Goal: Information Seeking & Learning: Learn about a topic

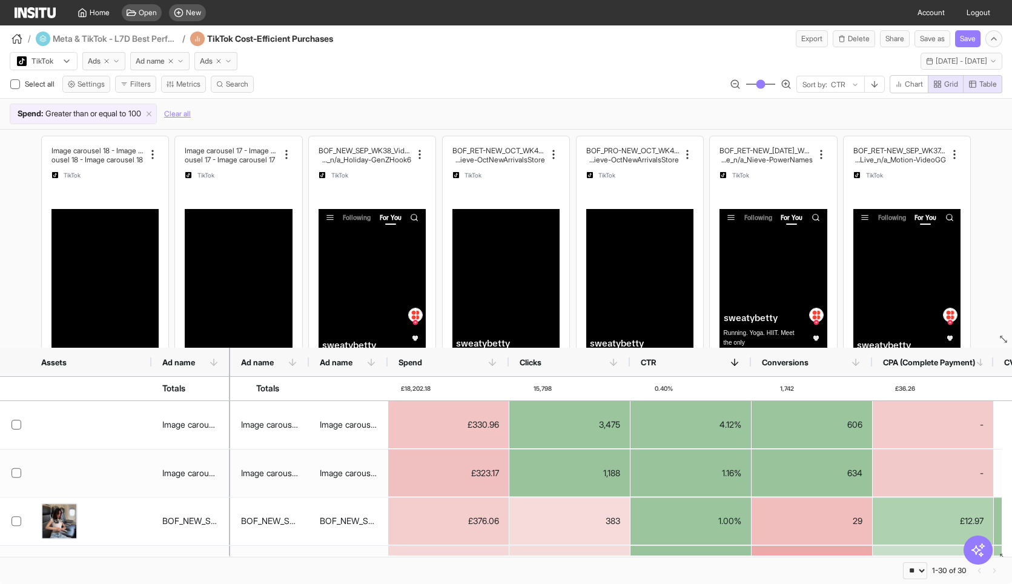
select select "**"
click at [95, 36] on h4 "Meta & TikTok - L7D Best Performing" at bounding box center [116, 39] width 126 height 12
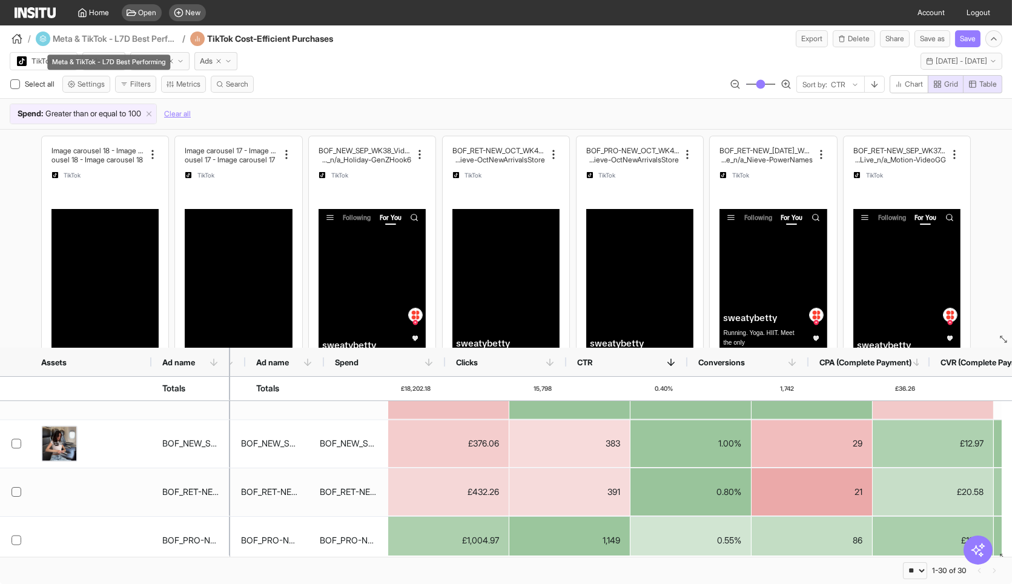
scroll to position [0, 64]
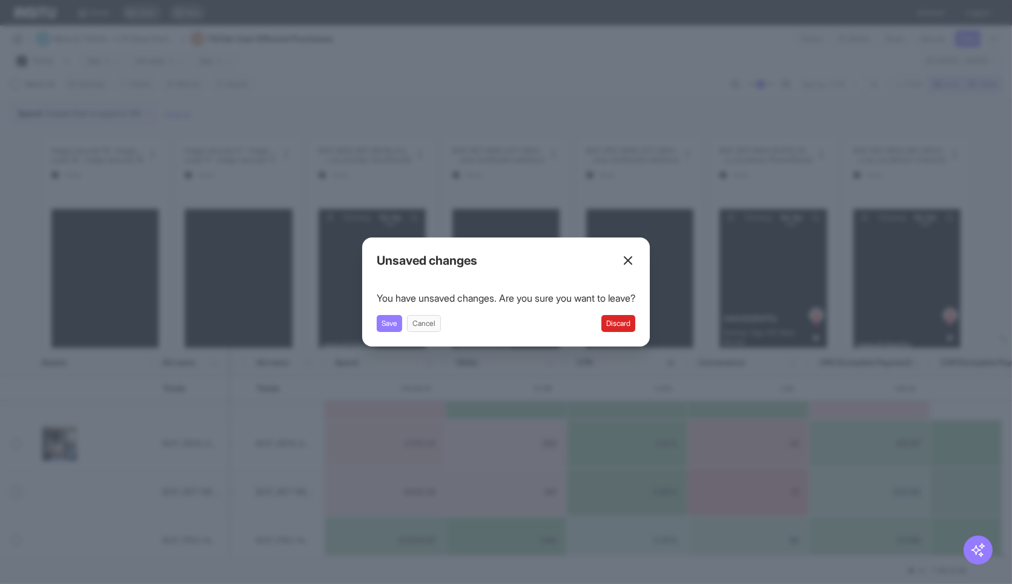
click at [627, 318] on button "Discard" at bounding box center [618, 323] width 34 height 17
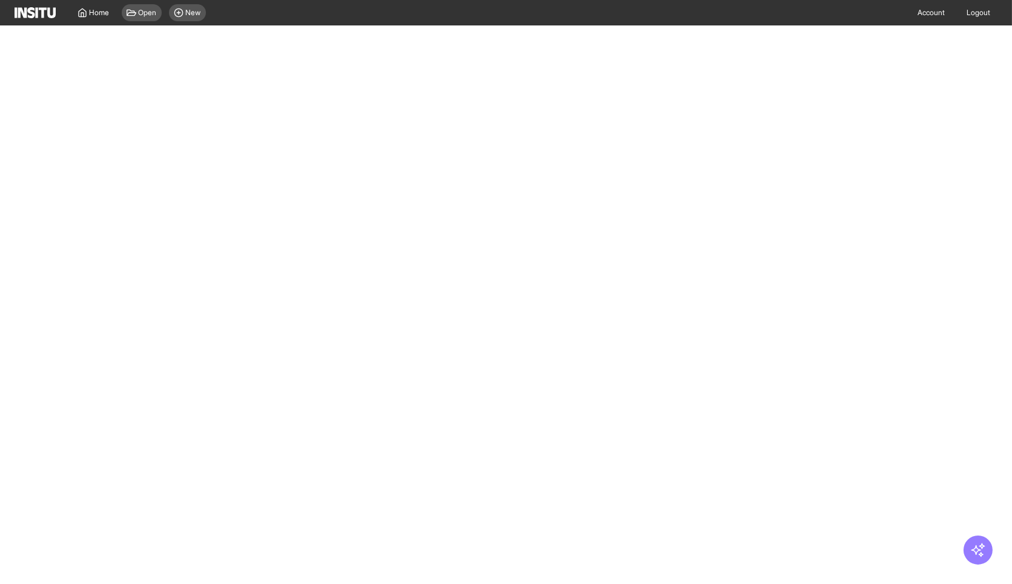
select select "**"
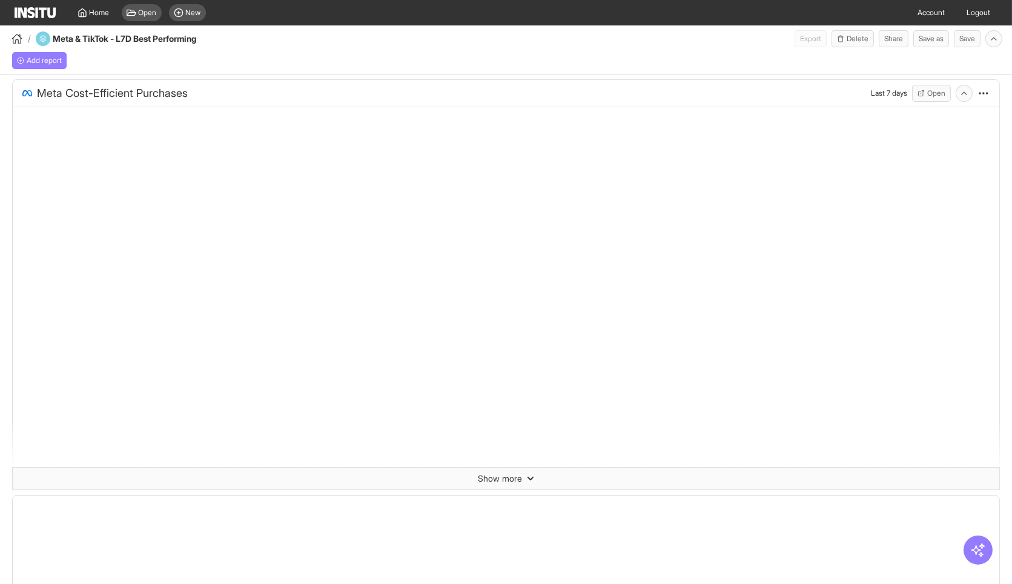
select select "**"
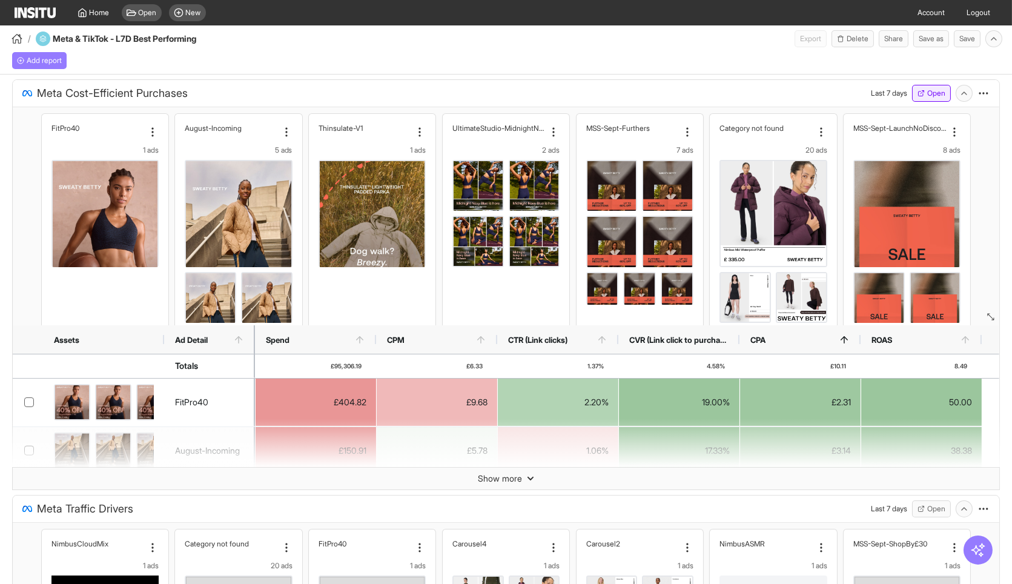
click at [919, 92] on button "Open" at bounding box center [931, 93] width 39 height 17
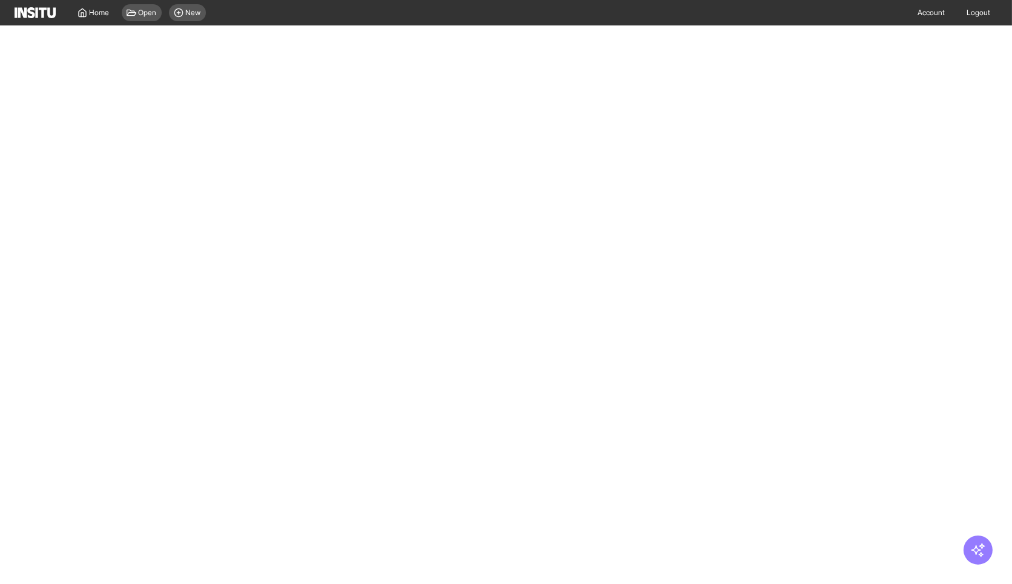
select select "**"
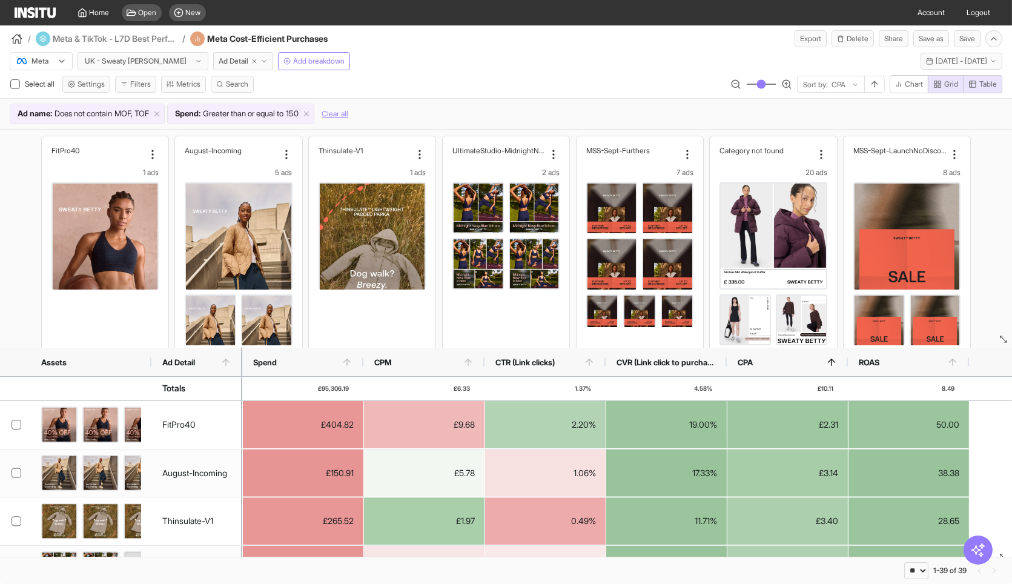
click at [584, 55] on div "Meta UK - Sweaty [PERSON_NAME] Ad Detail Add breakdown Last 7 days - [DATE] - […" at bounding box center [506, 58] width 1012 height 23
click at [937, 59] on span "[DATE] - [DATE]" at bounding box center [961, 61] width 51 height 10
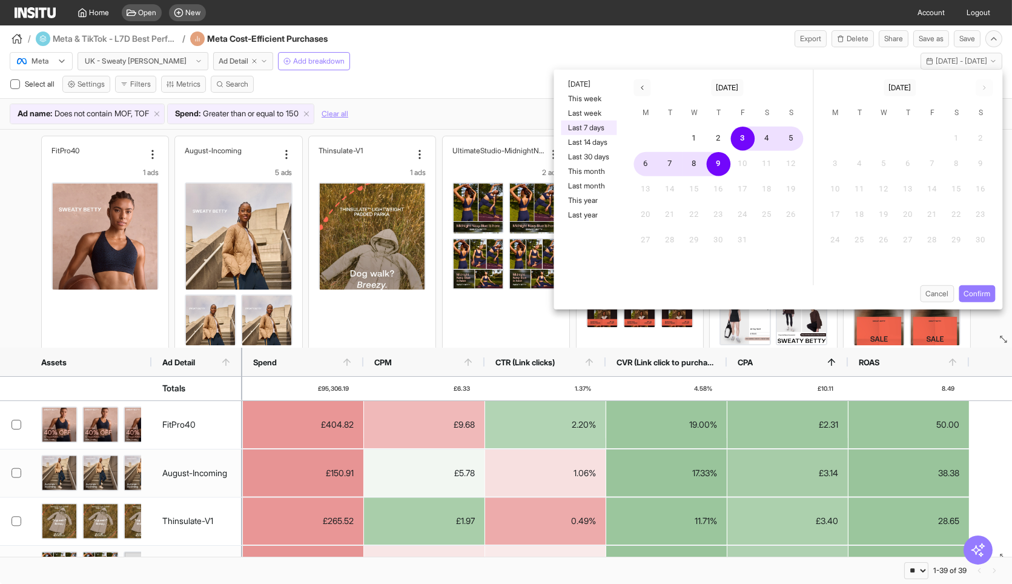
click at [646, 102] on span "M" at bounding box center [646, 113] width 22 height 24
click at [642, 92] on button "button" at bounding box center [641, 87] width 17 height 17
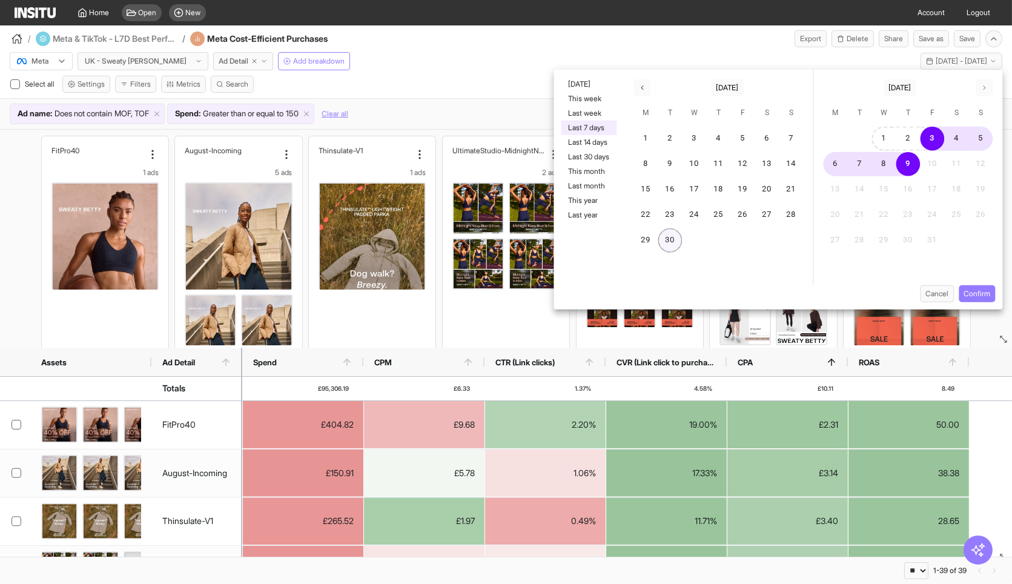
click at [676, 234] on button "30" at bounding box center [670, 240] width 24 height 24
click at [639, 91] on icon "button" at bounding box center [641, 87] width 7 height 7
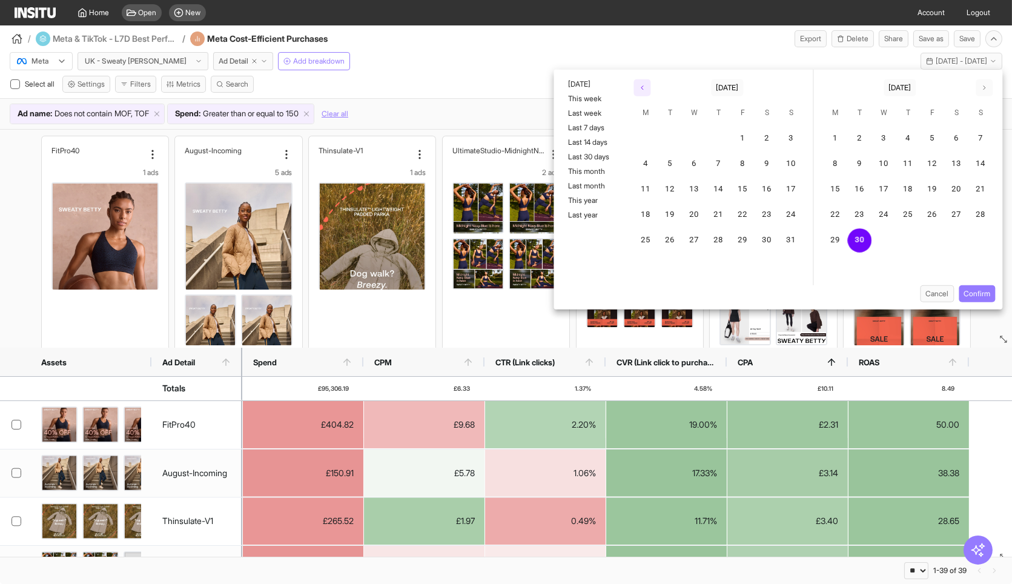
click at [639, 91] on icon "button" at bounding box center [641, 87] width 7 height 7
click at [641, 89] on icon "button" at bounding box center [641, 87] width 7 height 7
click at [647, 259] on button "30" at bounding box center [646, 266] width 24 height 24
click at [988, 88] on button "button" at bounding box center [984, 87] width 17 height 17
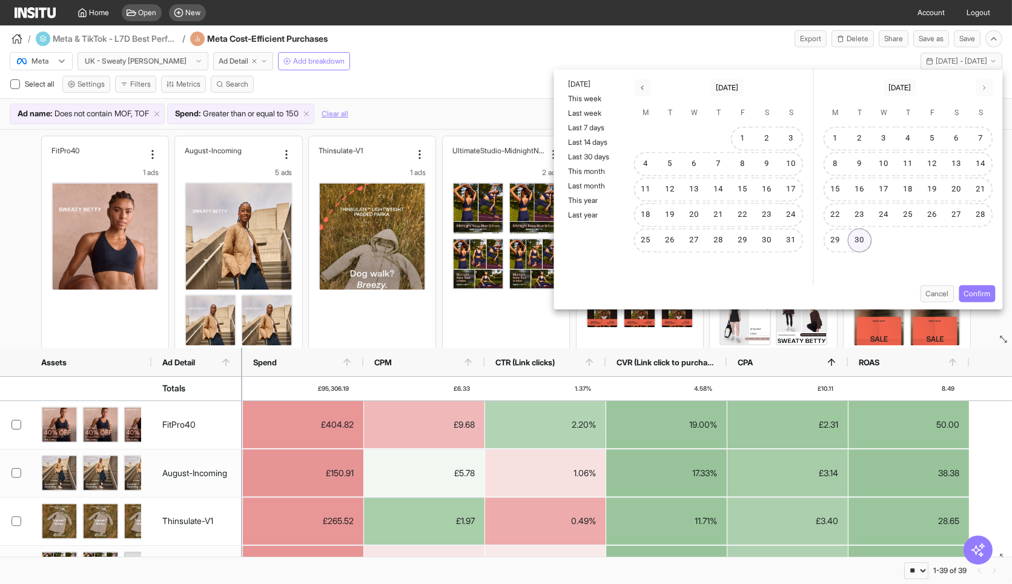
click at [861, 237] on button "30" at bounding box center [860, 240] width 24 height 24
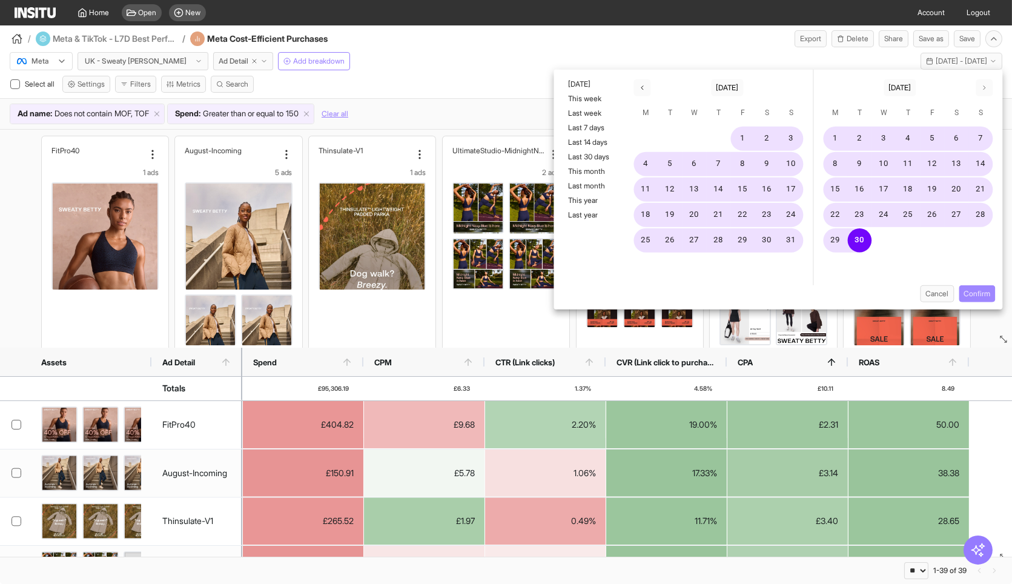
click at [977, 289] on button "Confirm" at bounding box center [977, 293] width 36 height 17
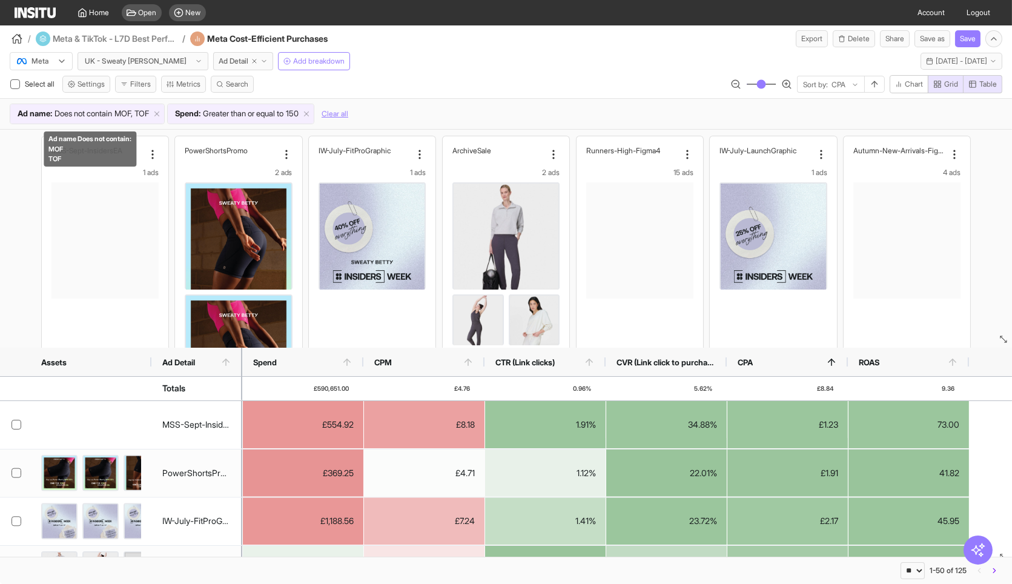
click at [124, 110] on span "MOF, TOF" at bounding box center [131, 114] width 35 height 12
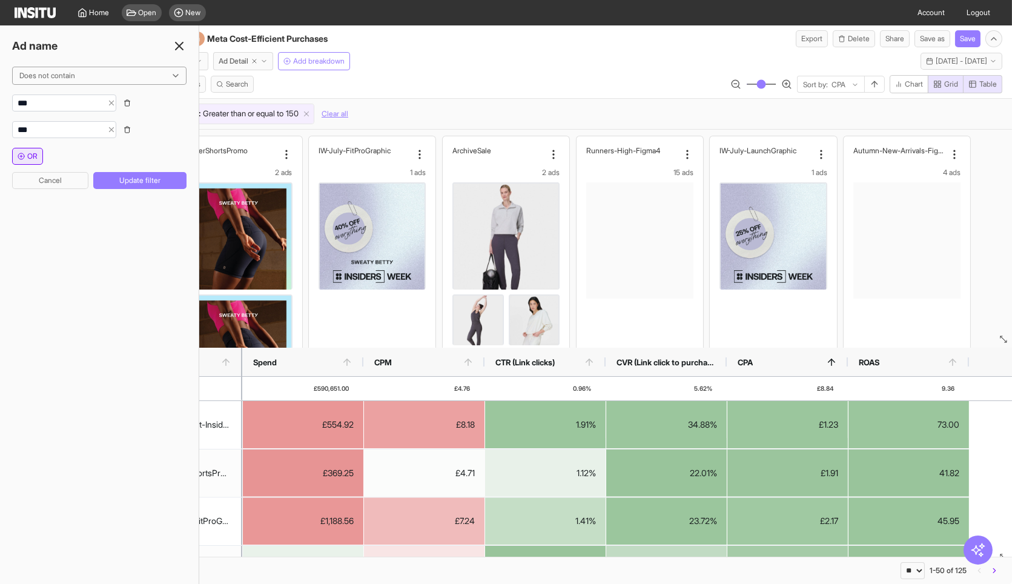
click at [15, 151] on button "OR" at bounding box center [27, 156] width 31 height 17
click at [37, 162] on input "string" at bounding box center [58, 156] width 90 height 12
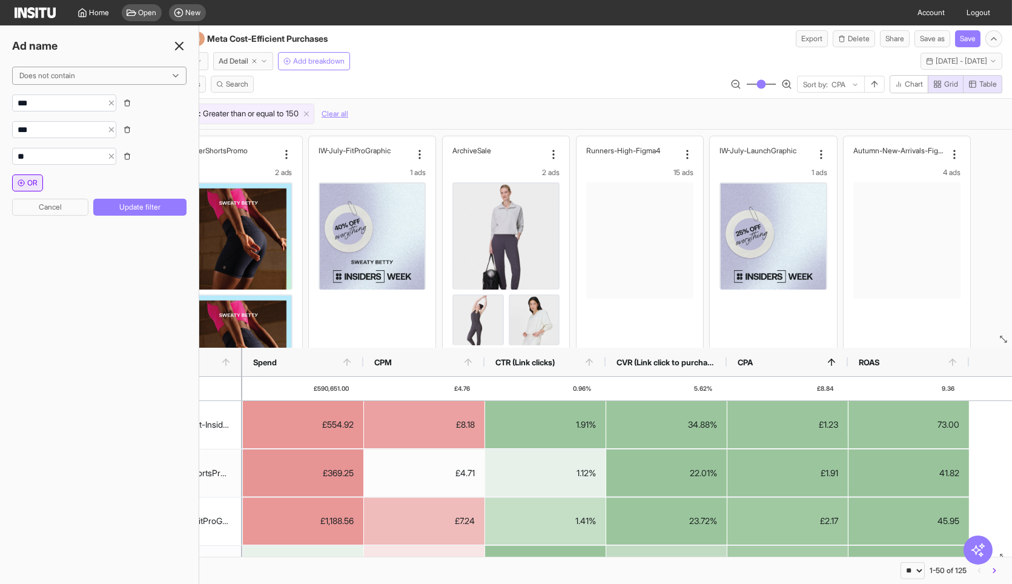
type input "**"
click at [29, 174] on button "OR" at bounding box center [27, 182] width 31 height 17
type input "***"
click at [33, 206] on span "OR" at bounding box center [32, 210] width 10 height 10
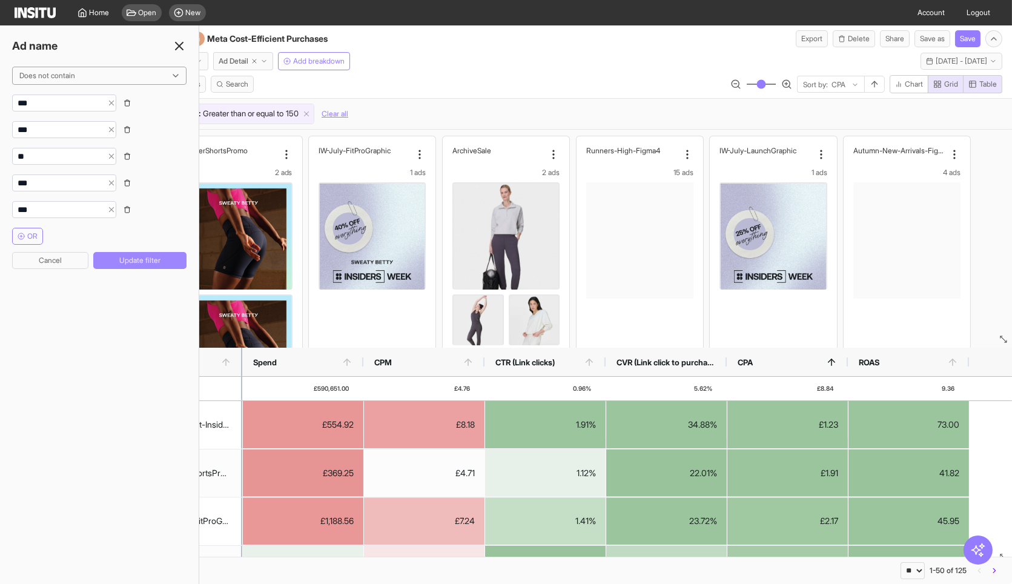
type input "***"
click at [122, 260] on button "Update filter" at bounding box center [139, 260] width 93 height 17
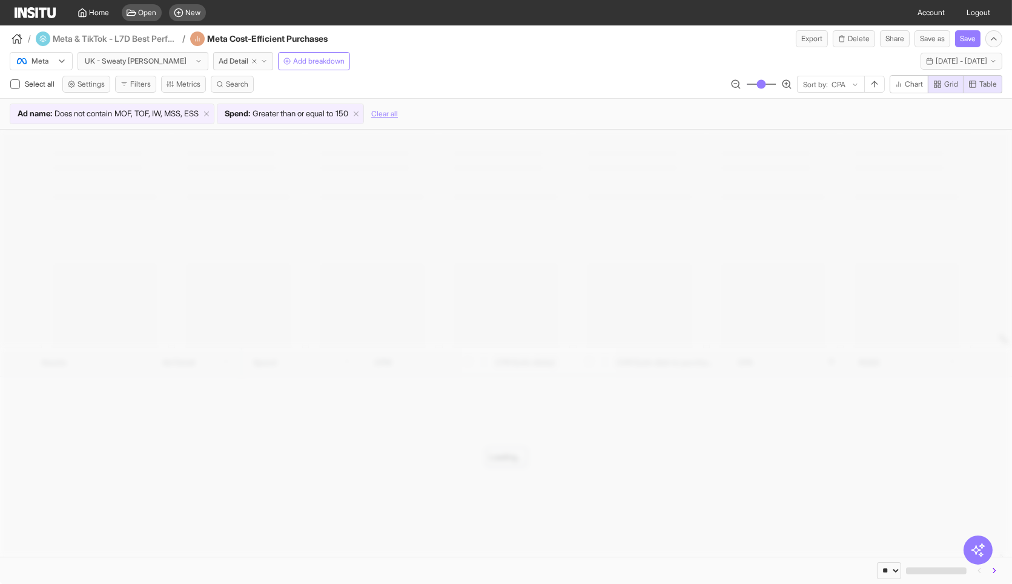
click at [627, 44] on div "/ Meta & TikTok - L7D Best Performing / Meta Cost-Efficient Purchases Export De…" at bounding box center [506, 36] width 1012 height 22
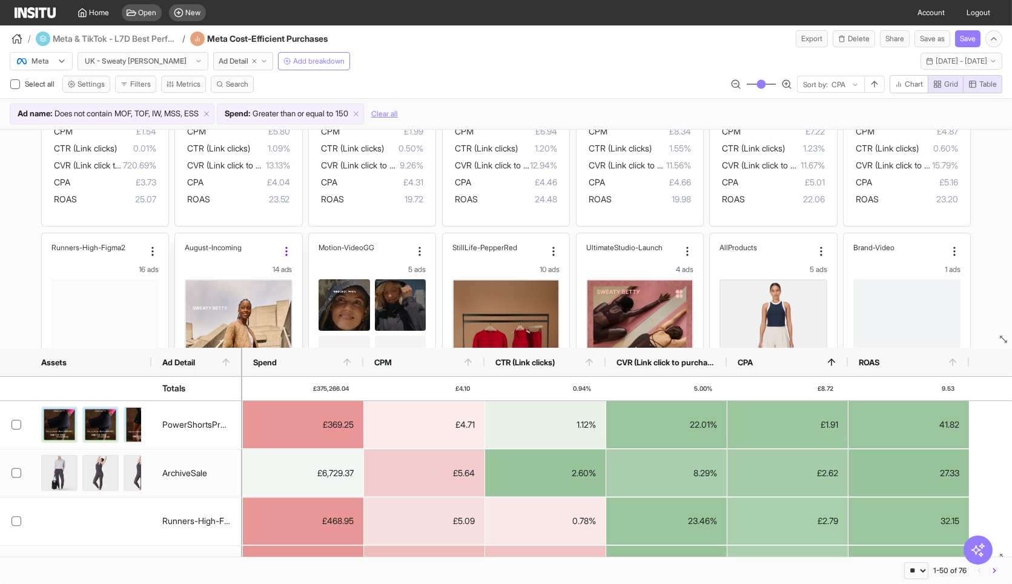
click at [280, 249] on icon at bounding box center [286, 251] width 12 height 12
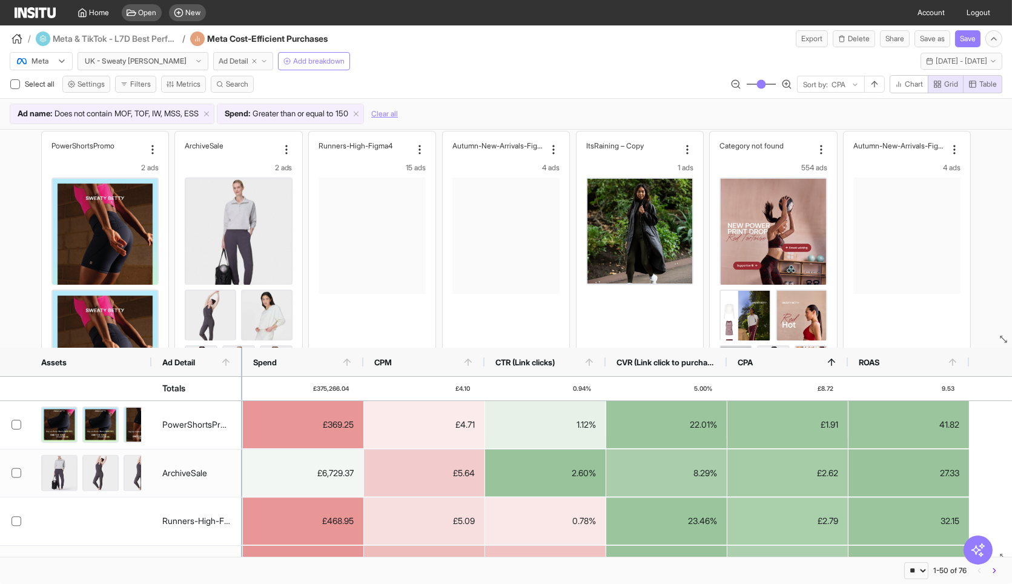
click at [219, 61] on span "Ad Detail" at bounding box center [234, 61] width 30 height 10
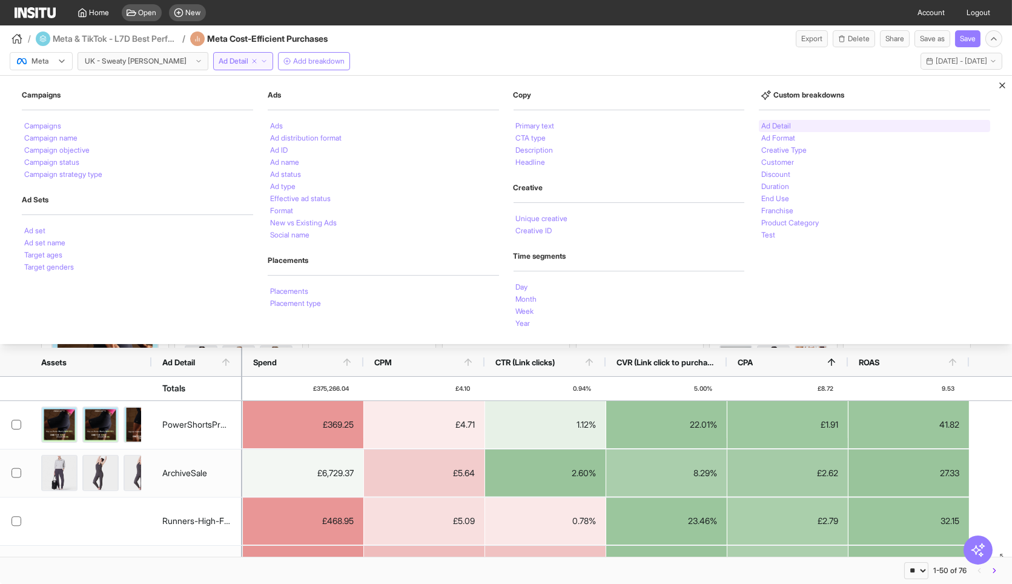
click at [782, 125] on li "Ad Detail" at bounding box center [776, 125] width 30 height 7
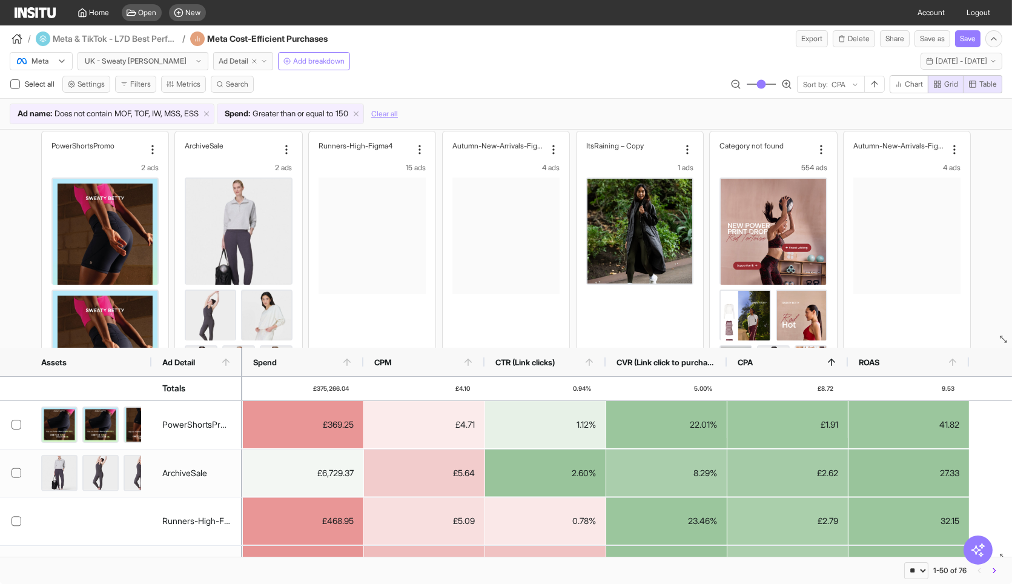
click at [213, 55] on button "Ad Detail" at bounding box center [243, 61] width 60 height 18
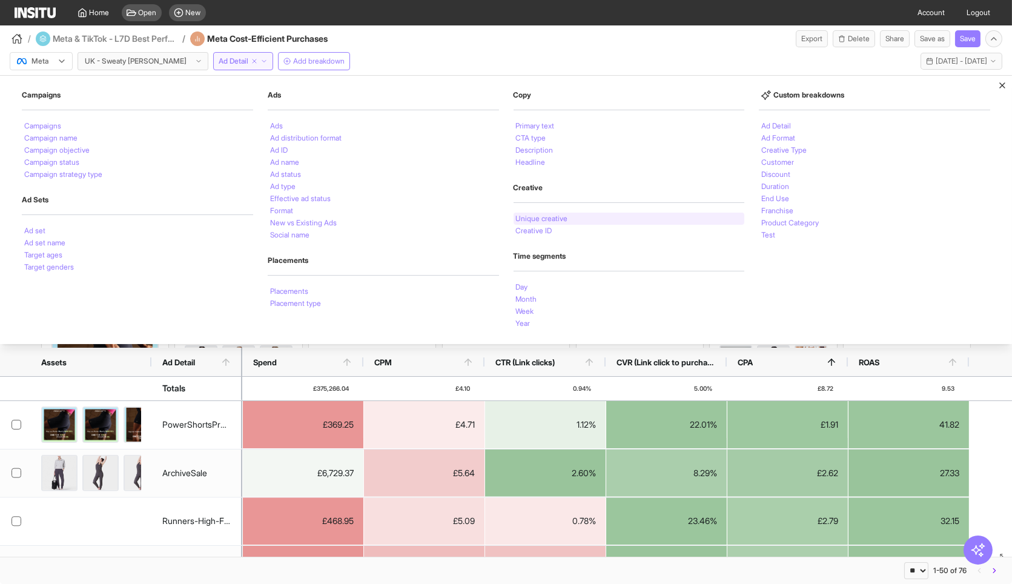
click at [553, 216] on li "Unique creative" at bounding box center [542, 218] width 52 height 7
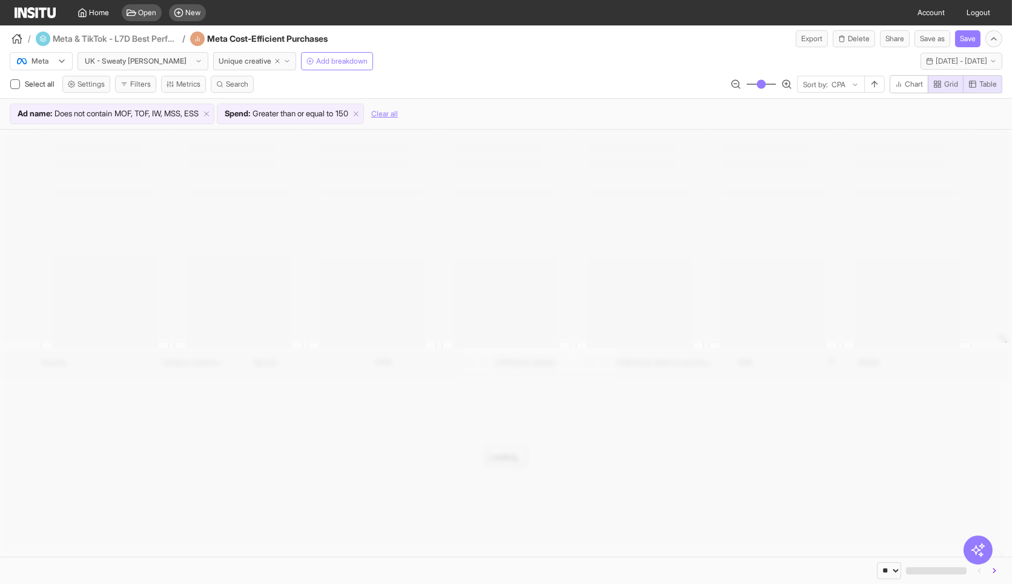
click at [566, 69] on div "Meta UK - Sweaty [PERSON_NAME] Unique creative Add breakdown [DATE] [DATE] - [D…" at bounding box center [506, 58] width 1012 height 23
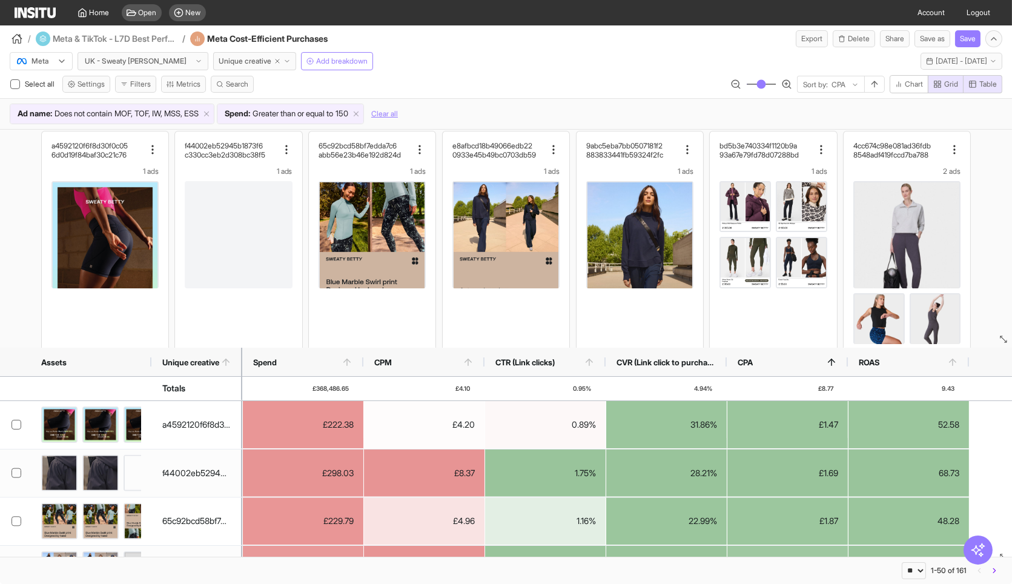
click at [358, 105] on div "Spend : Greater than or equal to 150" at bounding box center [290, 113] width 146 height 19
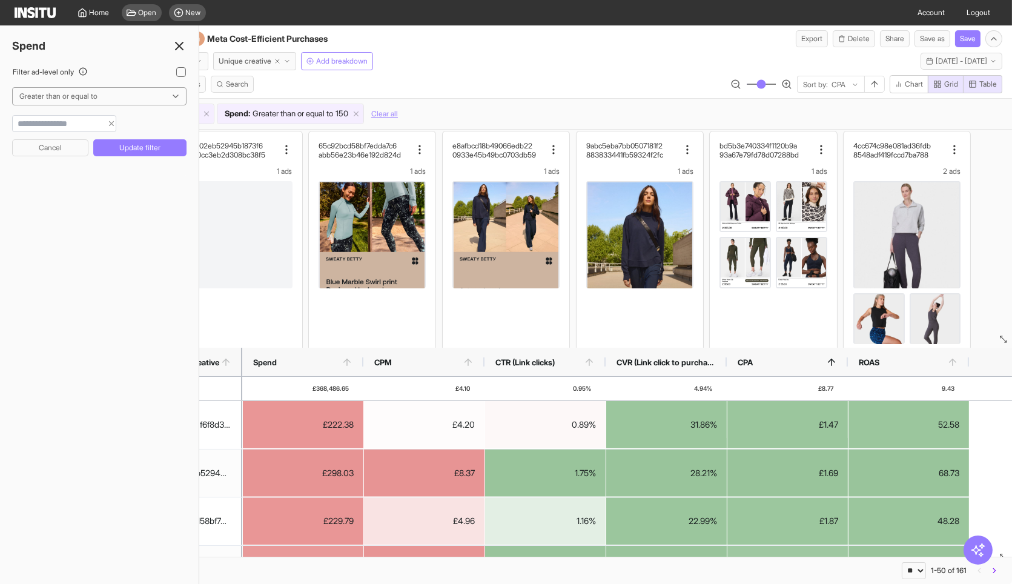
drag, startPoint x: 45, startPoint y: 116, endPoint x: 0, endPoint y: 109, distance: 45.4
click at [0, 109] on div "Filter ad-level only Greater than or equal to *** Cancel Update filter" at bounding box center [99, 121] width 199 height 109
type input "***"
click at [137, 151] on button "Update filter" at bounding box center [139, 147] width 93 height 17
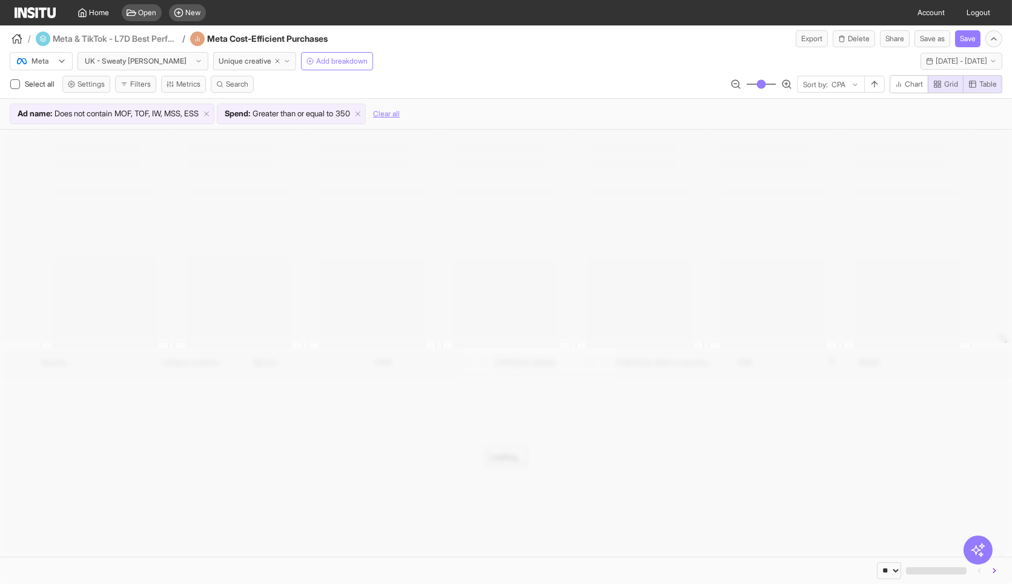
click at [460, 47] on div "Meta UK - Sweaty [PERSON_NAME] Unique creative Add breakdown [DATE] [DATE] - [D…" at bounding box center [506, 58] width 1012 height 23
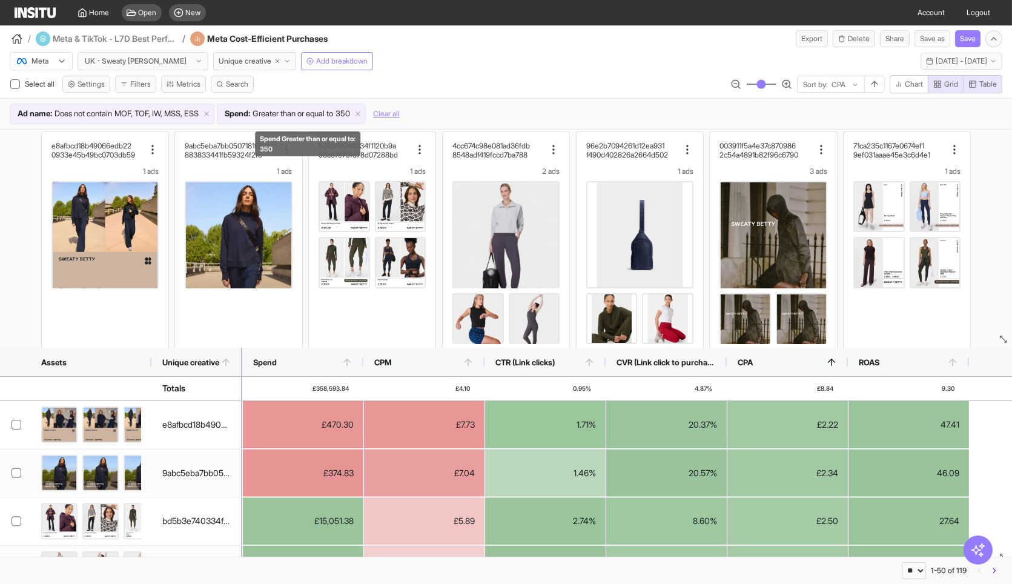
click at [333, 112] on span "Greater than or equal to" at bounding box center [293, 114] width 81 height 12
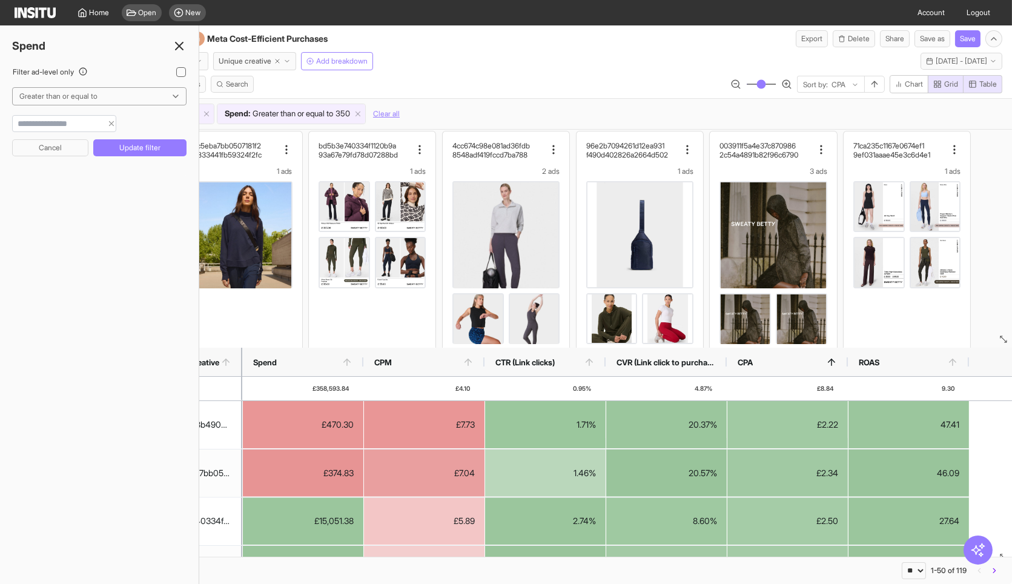
drag, startPoint x: 97, startPoint y: 121, endPoint x: 0, endPoint y: 118, distance: 96.9
click at [0, 118] on div "Filter ad-level only Greater than or equal to *** Cancel Update filter" at bounding box center [99, 121] width 199 height 109
type input "***"
click at [140, 153] on button "Update filter" at bounding box center [139, 147] width 93 height 17
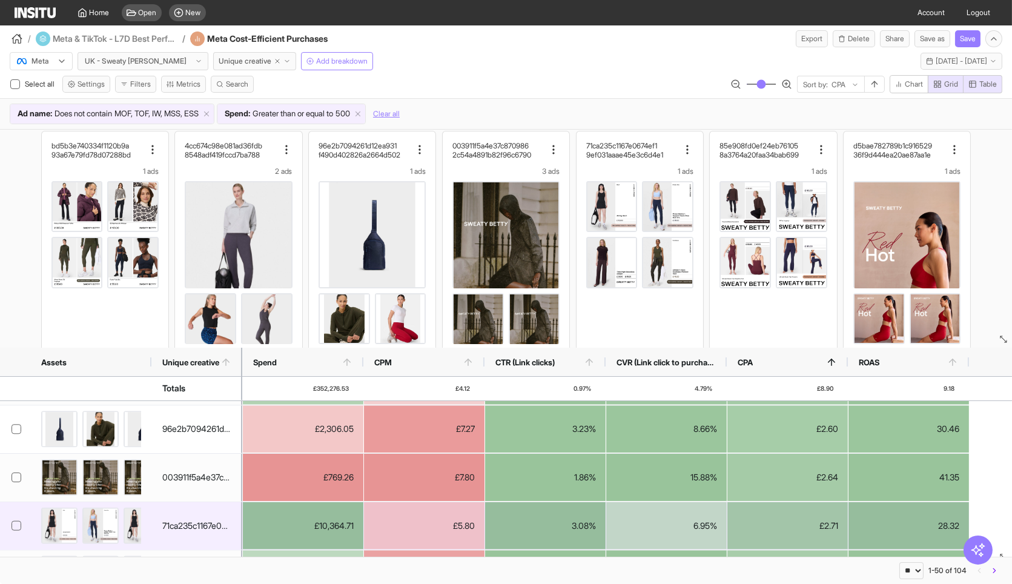
scroll to position [93, 0]
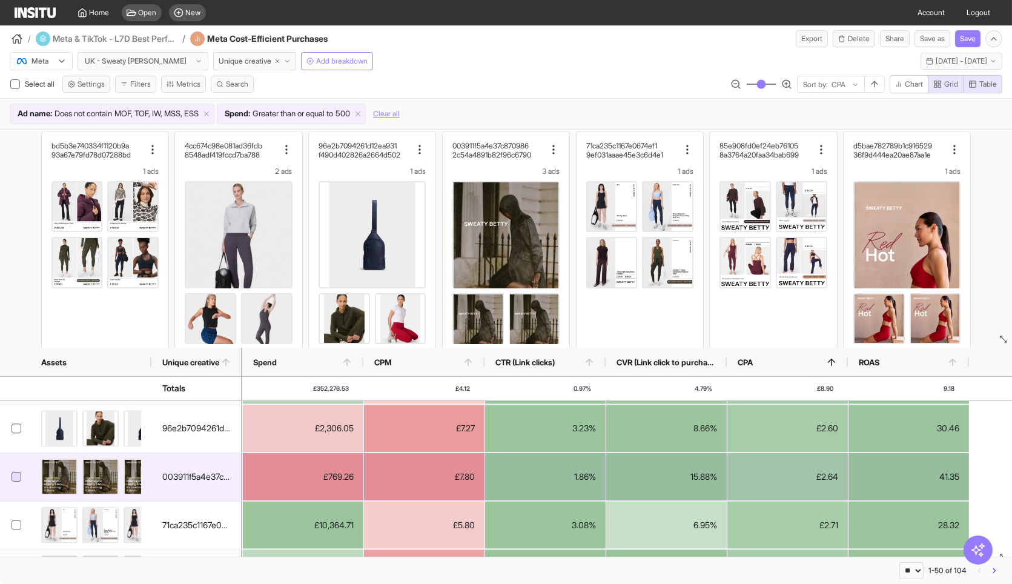
click at [17, 475] on icon at bounding box center [16, 477] width 6 height 6
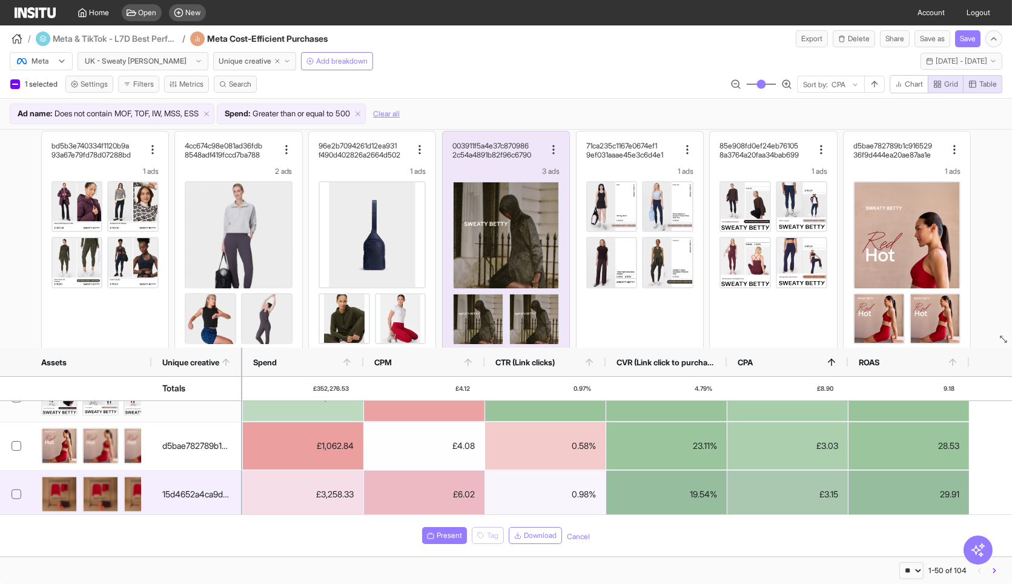
scroll to position [270, 0]
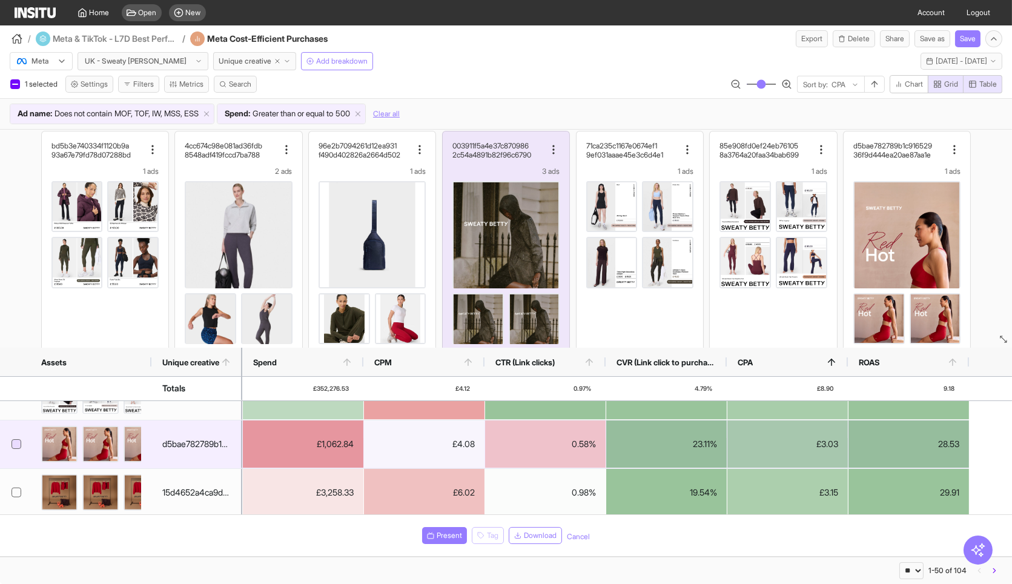
click at [17, 441] on icon at bounding box center [16, 444] width 6 height 6
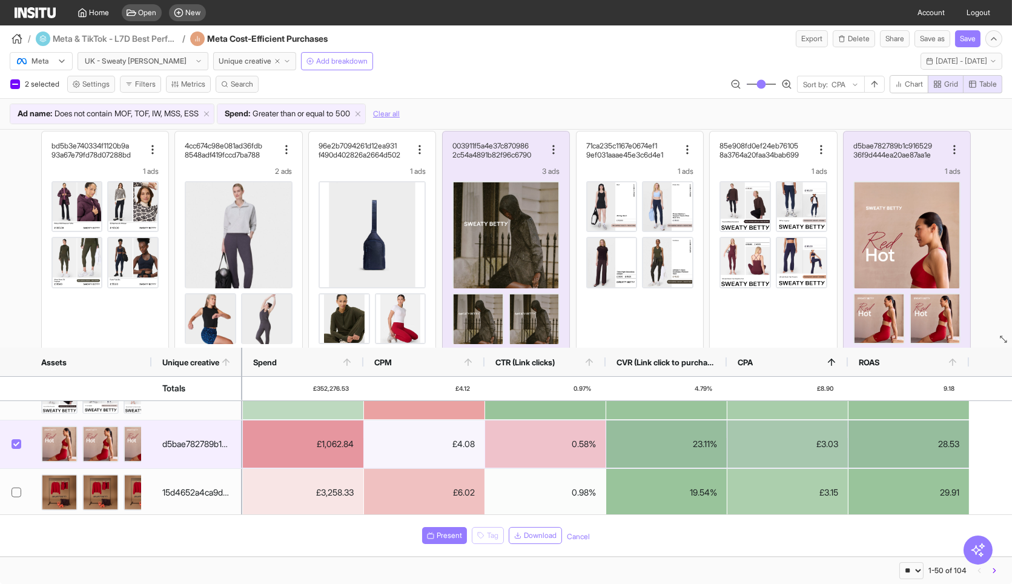
scroll to position [306, 0]
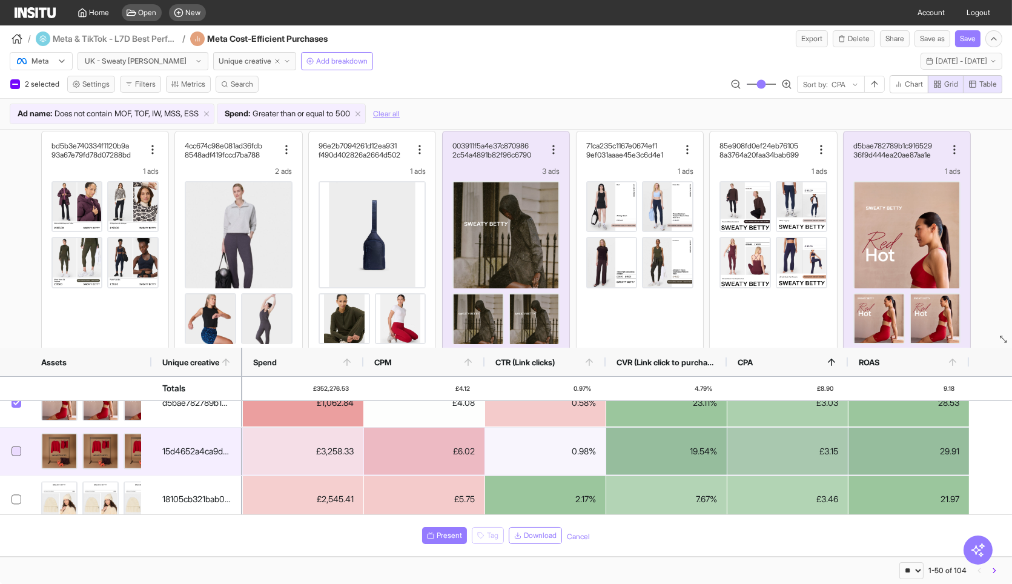
click at [15, 449] on icon at bounding box center [16, 451] width 6 height 6
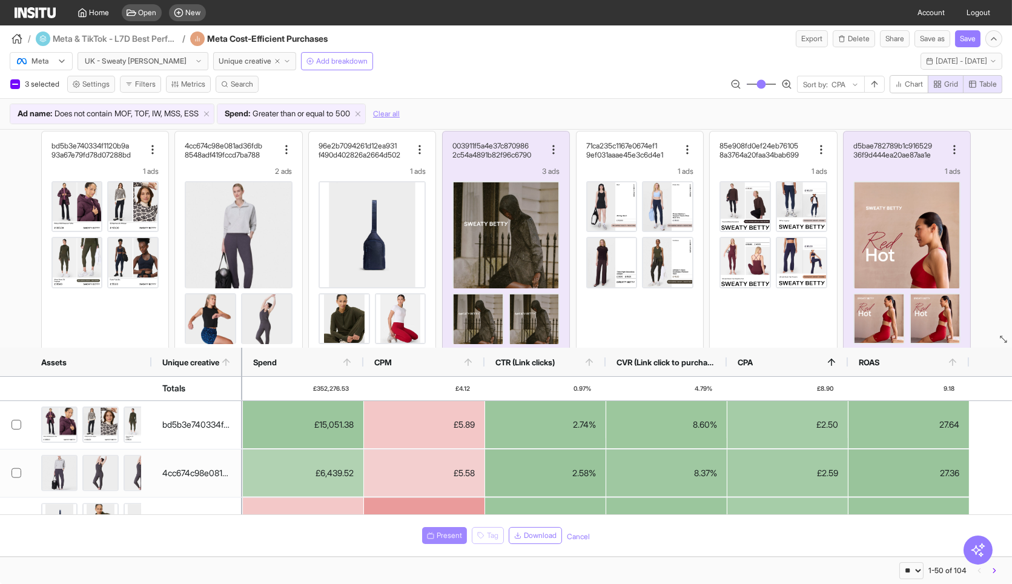
click at [451, 537] on span "Present" at bounding box center [449, 535] width 25 height 10
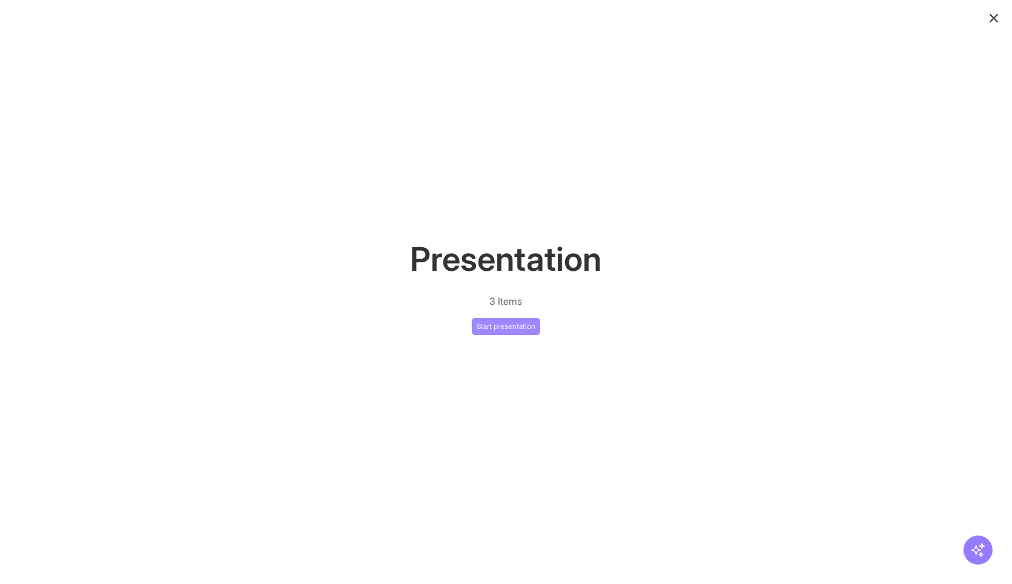
click at [505, 328] on button "Start presentation" at bounding box center [506, 326] width 68 height 17
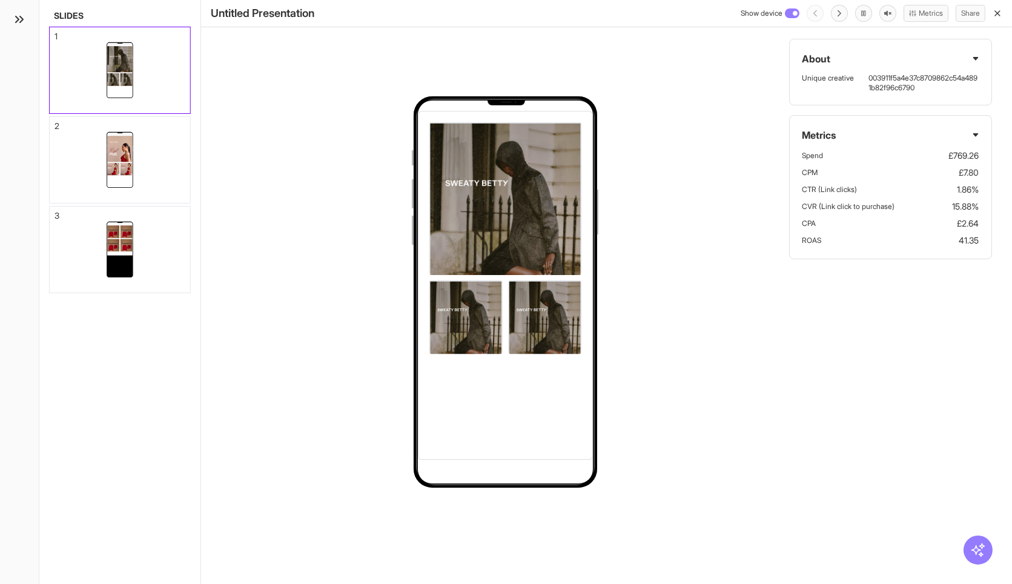
click at [785, 13] on rect at bounding box center [791, 13] width 13 height 8
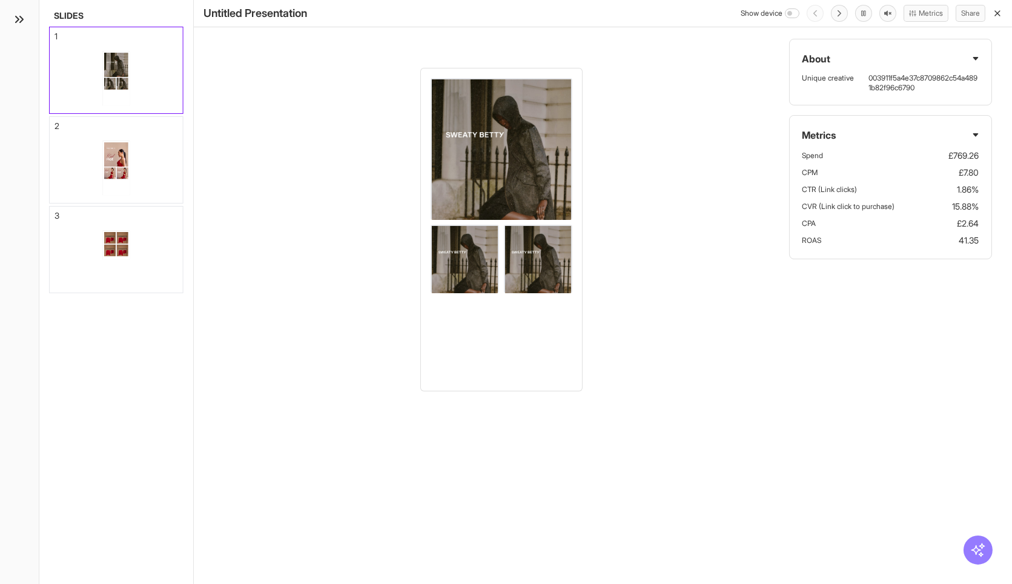
click at [788, 13] on circle at bounding box center [790, 14] width 4 height 4
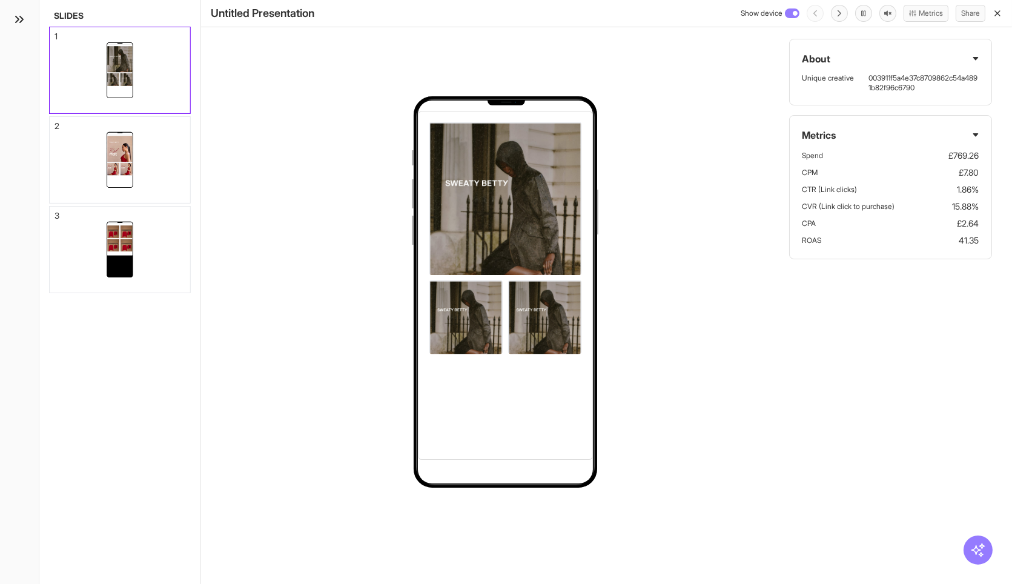
click at [974, 53] on h3 "About" at bounding box center [890, 58] width 177 height 15
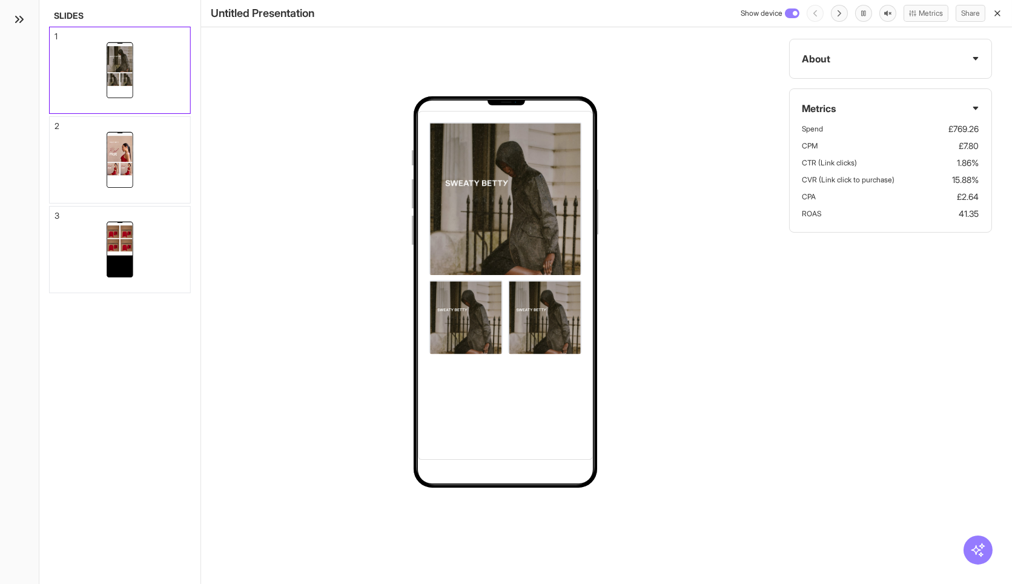
click at [974, 53] on h3 "About" at bounding box center [890, 58] width 177 height 15
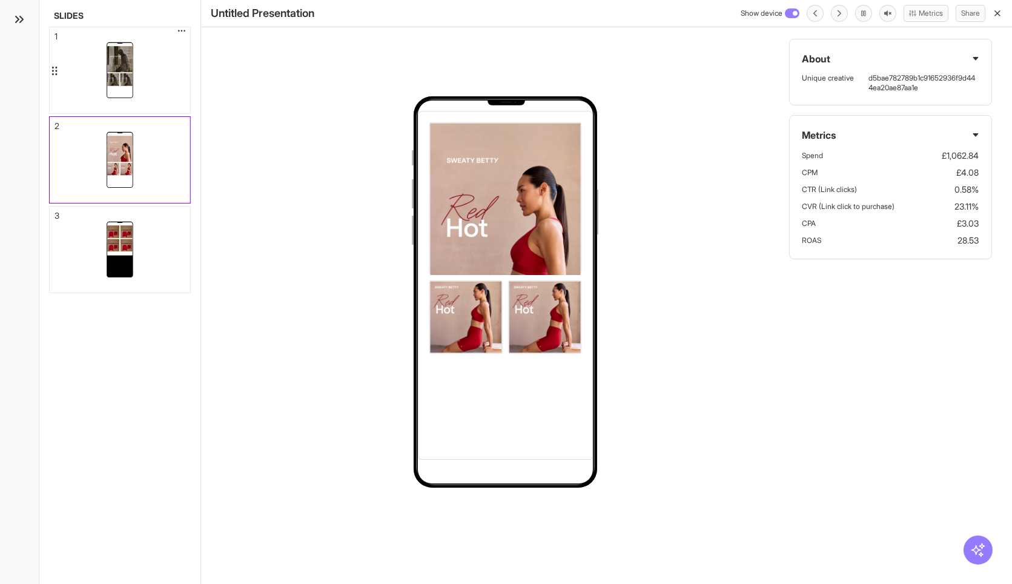
click at [134, 91] on div at bounding box center [120, 70] width 140 height 86
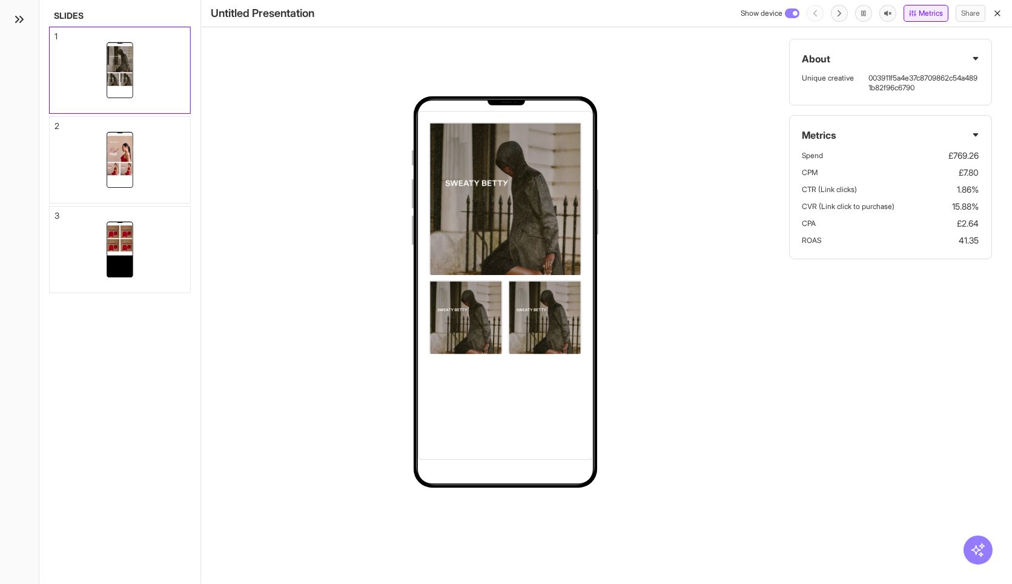
click at [932, 15] on button "Metrics" at bounding box center [925, 13] width 45 height 17
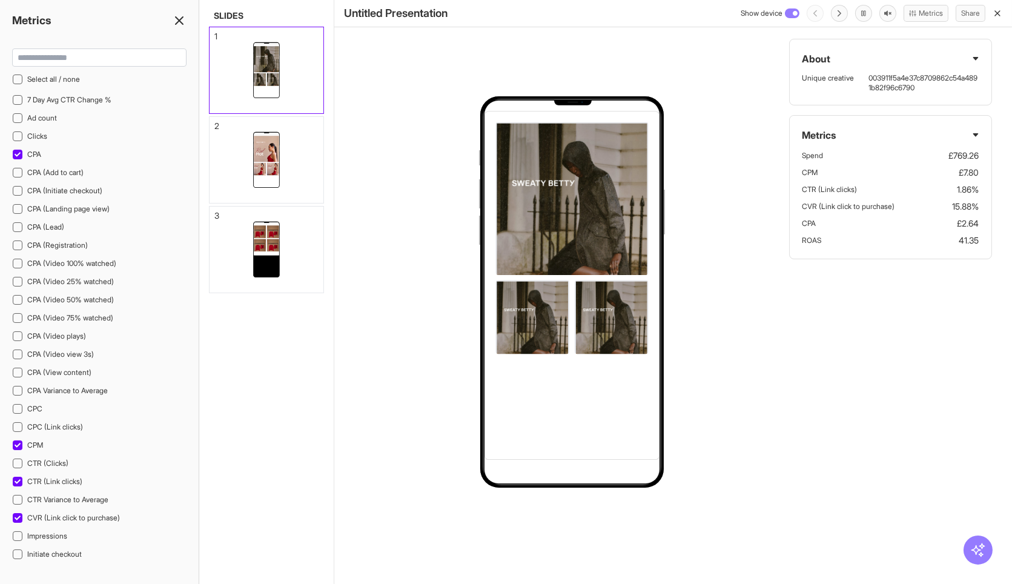
click at [180, 28] on div "Metrics" at bounding box center [99, 20] width 199 height 17
click at [1005, 18] on div "Untitled Presentation Show device Metrics Share" at bounding box center [673, 13] width 678 height 27
click at [993, 10] on icon "button" at bounding box center [998, 13] width 10 height 10
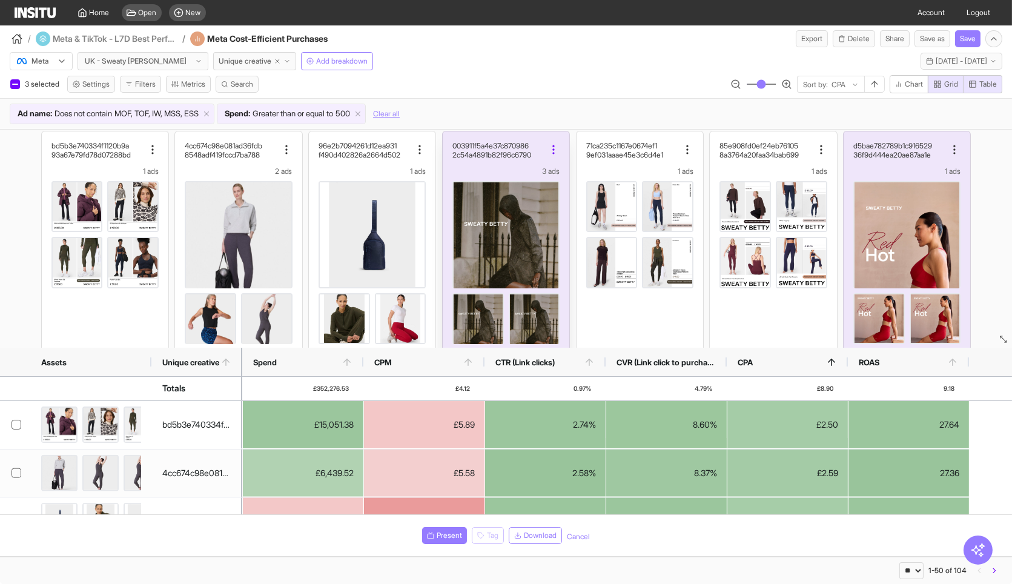
click at [553, 149] on circle at bounding box center [553, 149] width 1 height 1
click at [534, 73] on div "Meta UK - Sweaty [PERSON_NAME] Unique creative Add breakdown [DATE] [DATE] - [D…" at bounding box center [506, 88] width 1012 height 82
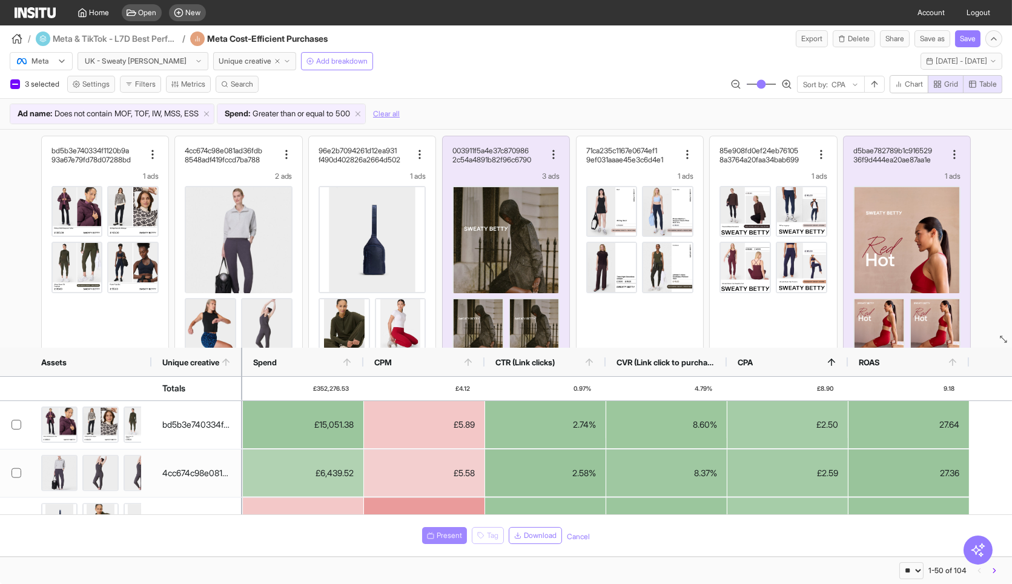
click at [446, 529] on button "Present" at bounding box center [444, 535] width 45 height 17
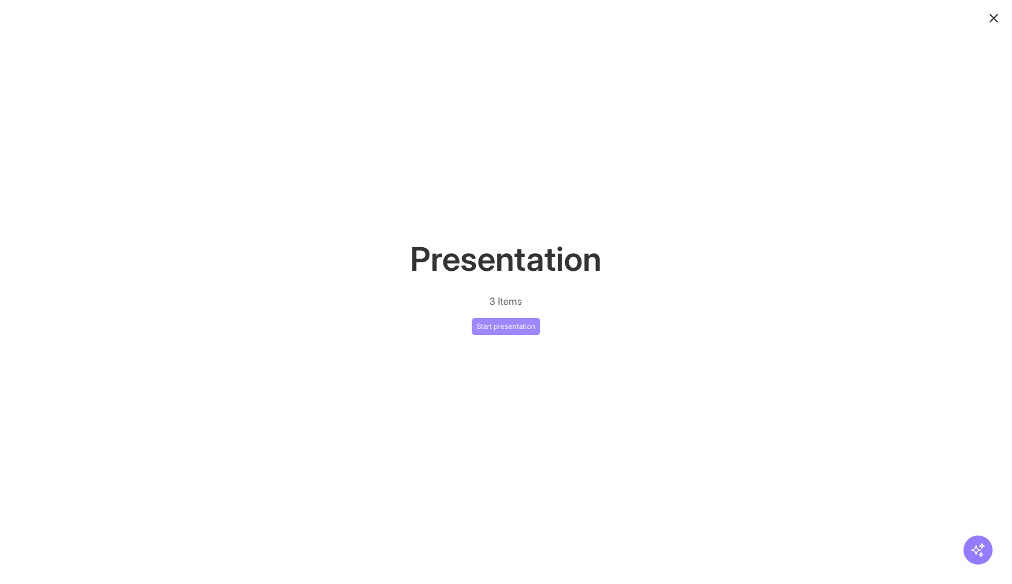
click at [517, 323] on button "Start presentation" at bounding box center [506, 326] width 68 height 17
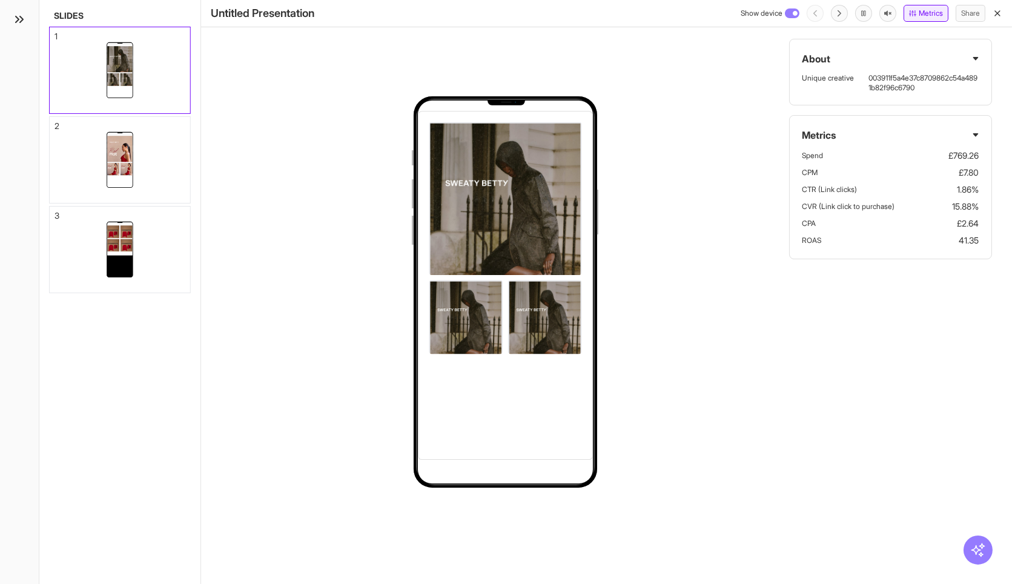
click at [922, 9] on button "Metrics" at bounding box center [925, 13] width 45 height 17
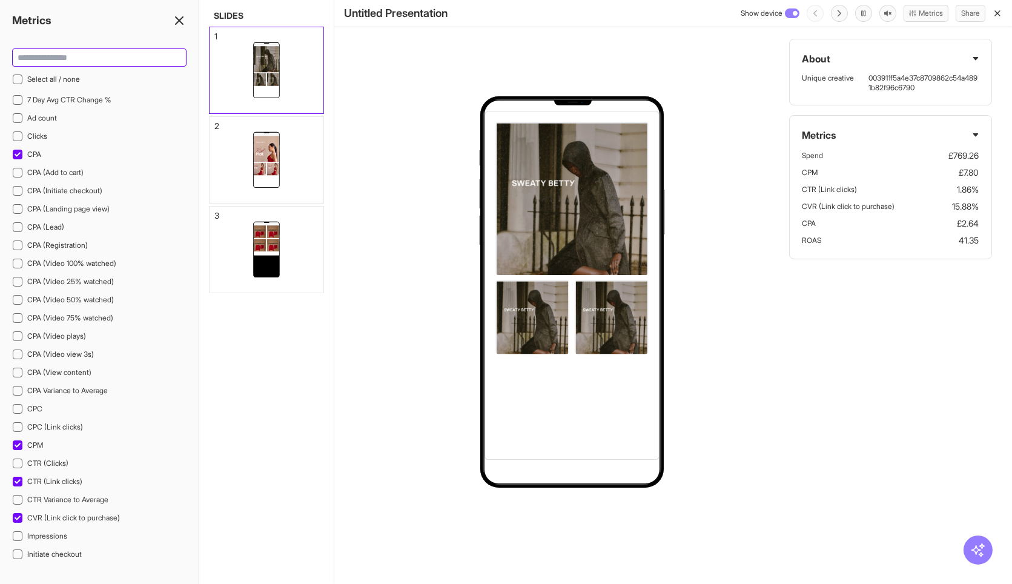
click at [170, 50] on input at bounding box center [99, 57] width 173 height 17
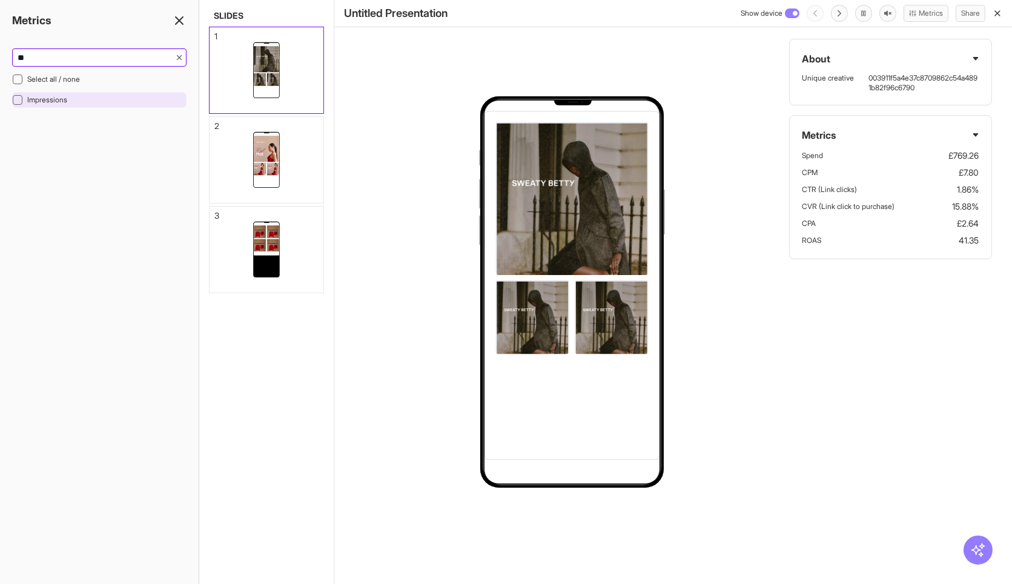
type input "**"
click at [80, 105] on div "Impressions" at bounding box center [99, 100] width 174 height 16
click at [976, 171] on li "Impressions 98,664" at bounding box center [890, 173] width 177 height 12
click at [979, 171] on div "Metrics Spend £769.26 Impressions 98,664 CPM £7.80 CTR (Link clicks) 1.86% CVR …" at bounding box center [890, 195] width 202 height 161
drag, startPoint x: 951, startPoint y: 170, endPoint x: 987, endPoint y: 167, distance: 35.9
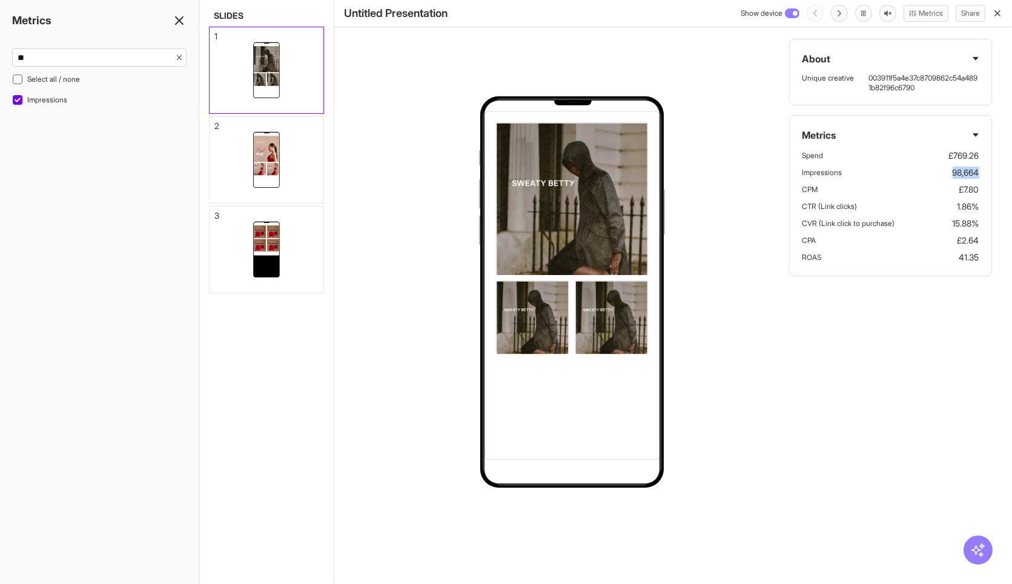
click at [987, 167] on div "Metrics Spend £769.26 Impressions 98,664 CPM £7.80 CTR (Link clicks) 1.86% CVR …" at bounding box center [890, 195] width 202 height 161
copy p "98,664"
click at [257, 148] on img at bounding box center [267, 159] width 26 height 46
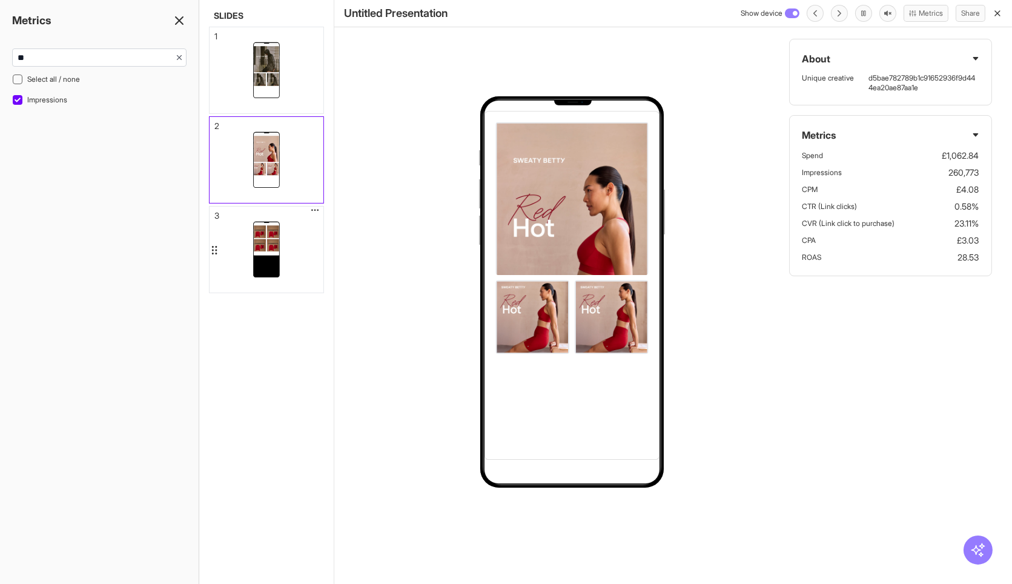
click at [279, 263] on div at bounding box center [266, 250] width 26 height 56
